Goal: Find specific page/section: Find specific page/section

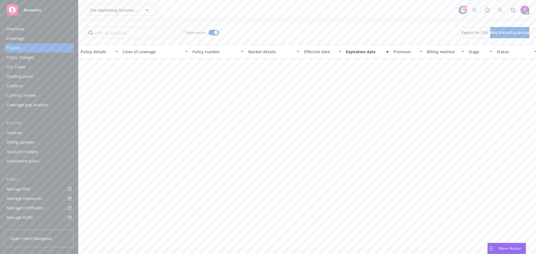
scroll to position [1856, 85]
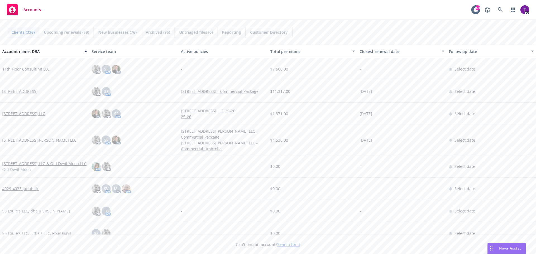
click at [290, 245] on link "Search for it" at bounding box center [288, 244] width 23 height 5
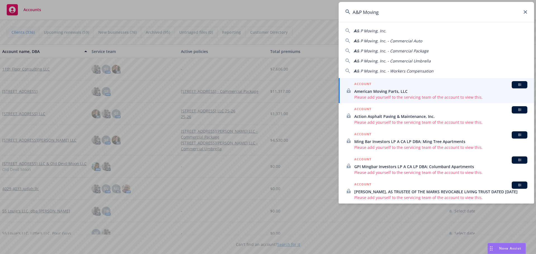
click at [366, 31] on span "& P Moving, Inc." at bounding box center [371, 30] width 30 height 5
type input "A & P Moving, Inc."
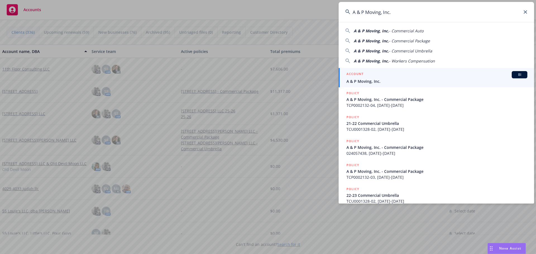
click at [356, 76] on h5 "ACCOUNT" at bounding box center [354, 74] width 17 height 7
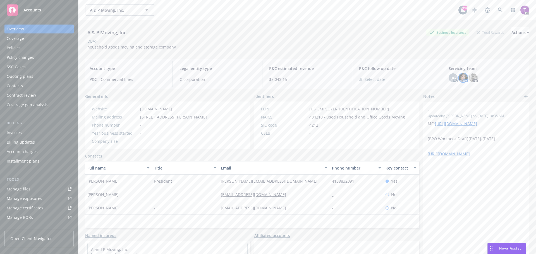
click at [460, 76] on img at bounding box center [462, 77] width 9 height 9
click at [427, 49] on div "A & P Moving, Inc. Business Insurance Total Rewards Actions DBA: - household go…" at bounding box center [307, 38] width 444 height 23
click at [13, 49] on div "Policies" at bounding box center [14, 48] width 14 height 9
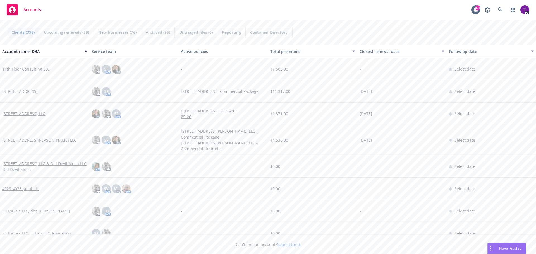
click at [285, 243] on link "Search for it" at bounding box center [288, 244] width 23 height 5
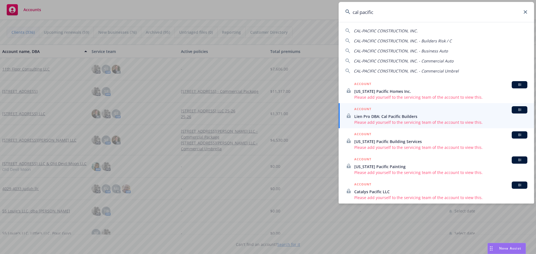
click at [377, 29] on span "CAL-PACIFIC CONSTRUCTION, INC." at bounding box center [386, 30] width 64 height 5
type input "CAL-PACIFIC CONSTRUCTION, INC."
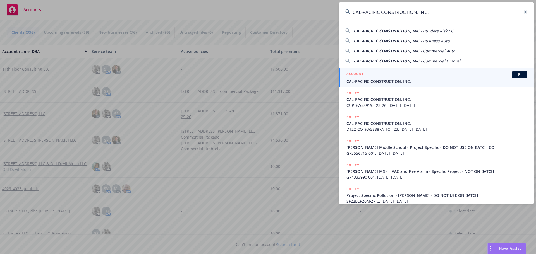
click at [371, 81] on span "CAL-PACIFIC CONSTRUCTION, INC." at bounding box center [436, 81] width 181 height 6
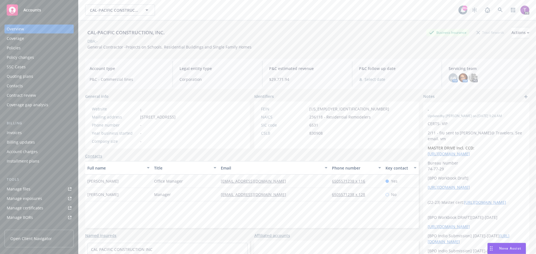
click at [9, 48] on div "Policies" at bounding box center [14, 48] width 14 height 9
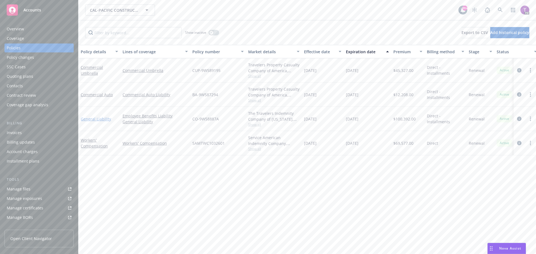
click at [103, 119] on link "General Liability" at bounding box center [96, 118] width 30 height 5
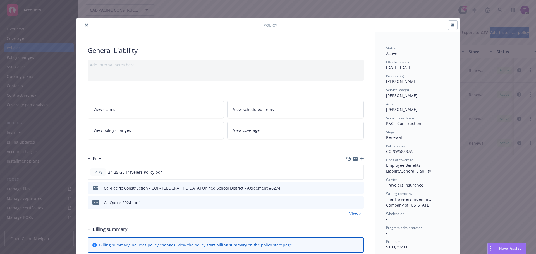
click at [357, 201] on icon "preview file" at bounding box center [358, 202] width 5 height 4
